Goal: Information Seeking & Learning: Learn about a topic

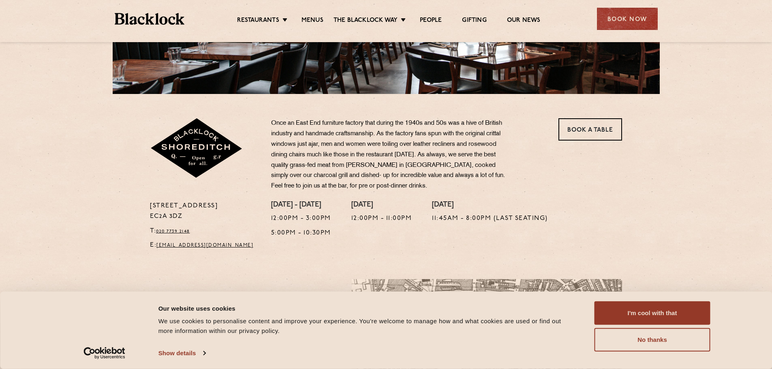
scroll to position [189, 0]
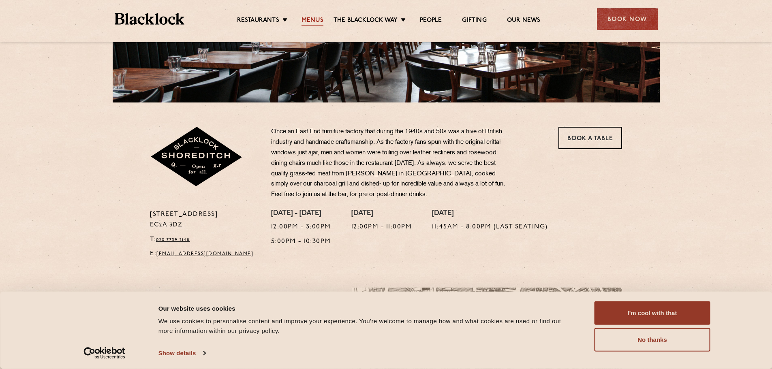
click at [320, 22] on link "Menus" at bounding box center [313, 21] width 22 height 9
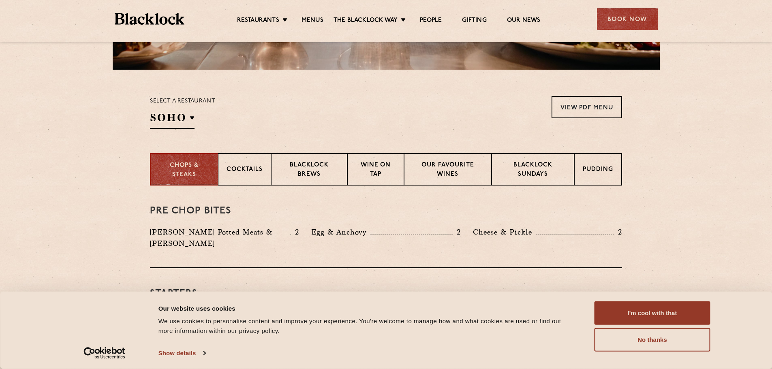
scroll to position [297, 0]
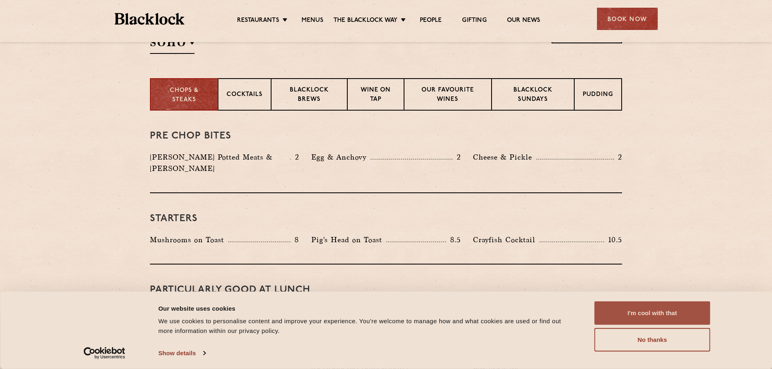
click at [623, 307] on button "I'm cool with that" at bounding box center [653, 314] width 116 height 24
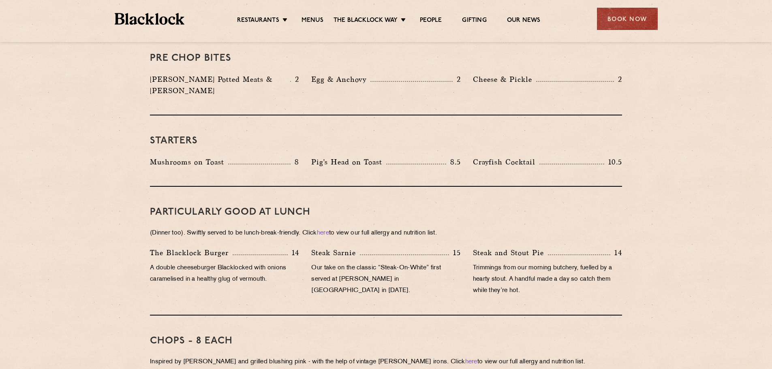
scroll to position [378, 0]
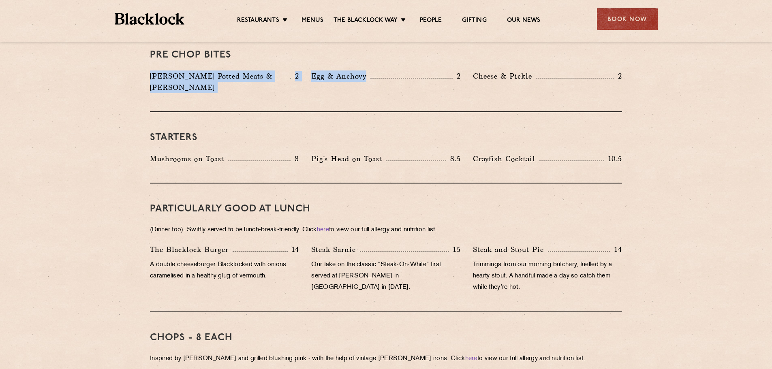
drag, startPoint x: 151, startPoint y: 84, endPoint x: 409, endPoint y: 91, distance: 258.4
click at [409, 91] on div "Pre Chop Bites Blacklock Potted Meats & Kimchi 2 Egg & Anchovy 2 Cheese & Pickl…" at bounding box center [386, 71] width 472 height 83
